Goal: Task Accomplishment & Management: Complete application form

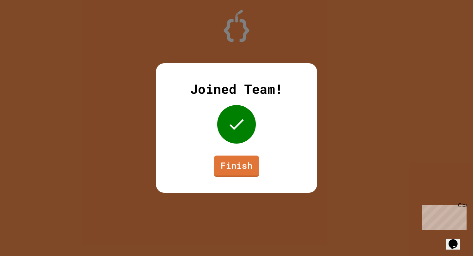
click at [239, 169] on link "Finish" at bounding box center [236, 166] width 45 height 21
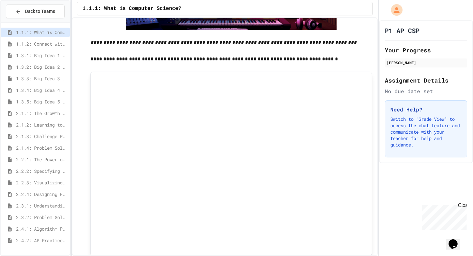
scroll to position [931, 0]
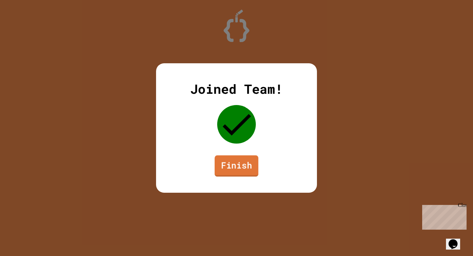
click at [237, 162] on link "Finish" at bounding box center [237, 166] width 44 height 21
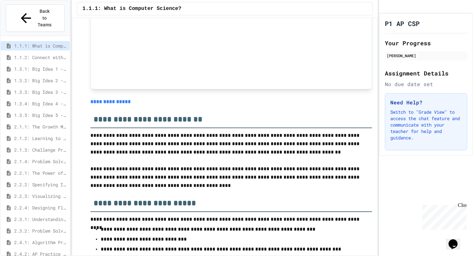
scroll to position [2562, 0]
